Goal: Information Seeking & Learning: Learn about a topic

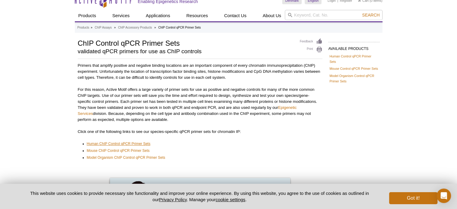
scroll to position [5, 0]
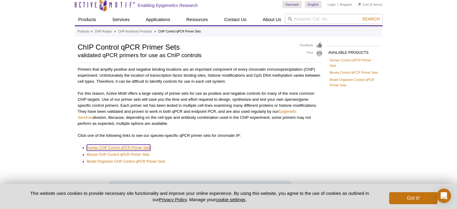
click at [126, 147] on link "Human ChIP Control qPCR Primer Sets" at bounding box center [119, 148] width 64 height 6
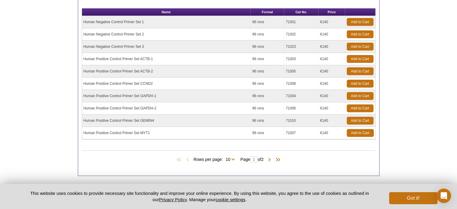
scroll to position [204, 0]
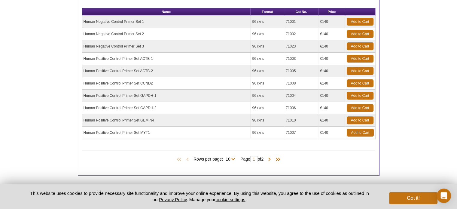
click at [234, 156] on span "Rows per page: 10 All 10" at bounding box center [216, 159] width 44 height 6
click at [234, 157] on span "Rows per page: 10 All 10" at bounding box center [216, 159] width 44 height 6
click at [231, 158] on select "10 All" at bounding box center [228, 160] width 10 height 5
select select "11"
click at [224, 158] on select "10 All" at bounding box center [228, 160] width 10 height 5
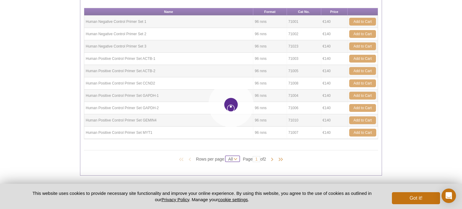
select select "11"
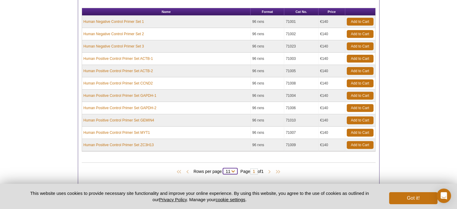
scroll to position [206, 0]
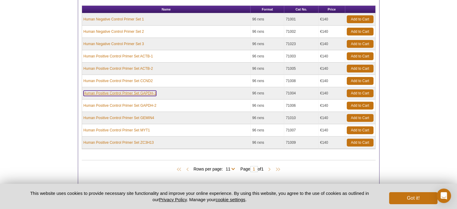
click at [119, 90] on link "Human Positive Control Primer Set GAPDH-1" at bounding box center [120, 92] width 73 height 5
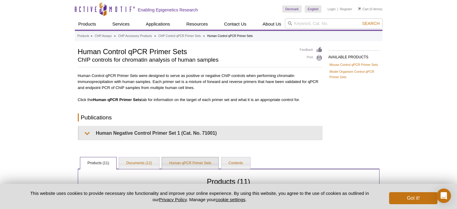
select select "11"
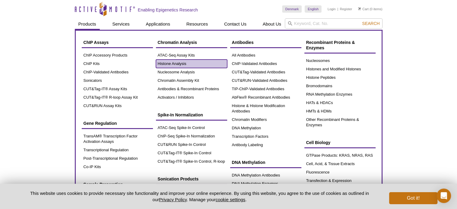
click at [183, 63] on link "Histone Analysis" at bounding box center [191, 64] width 71 height 8
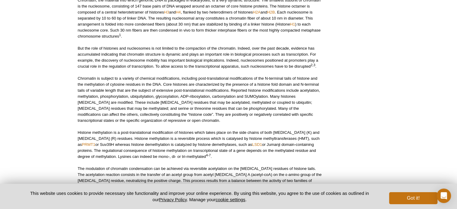
scroll to position [215, 0]
click at [274, 155] on p "Histone methylation is a post-translational modification of histones which take…" at bounding box center [200, 144] width 245 height 30
